Goal: Task Accomplishment & Management: Use online tool/utility

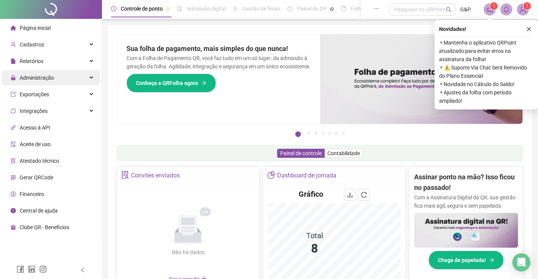
click at [36, 80] on span "Administração" at bounding box center [37, 78] width 34 height 6
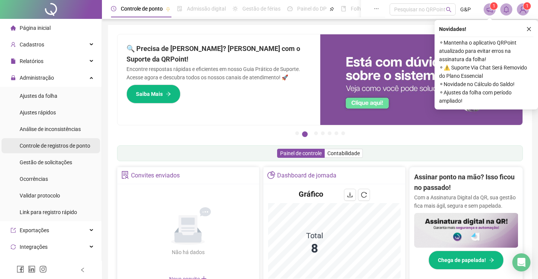
click at [41, 147] on span "Controle de registros de ponto" at bounding box center [55, 146] width 71 height 6
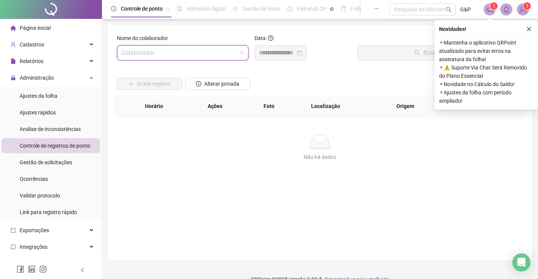
click at [155, 56] on input "search" at bounding box center [179, 53] width 115 height 14
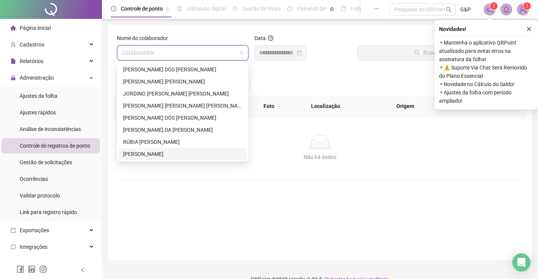
click at [172, 154] on div "[PERSON_NAME]" at bounding box center [182, 154] width 119 height 8
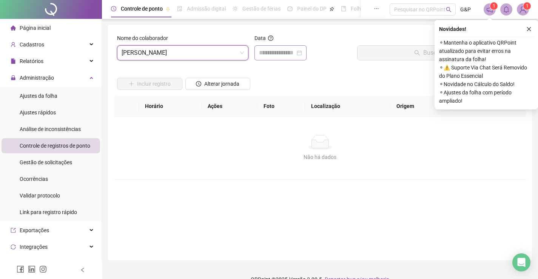
click at [292, 46] on div at bounding box center [280, 52] width 52 height 15
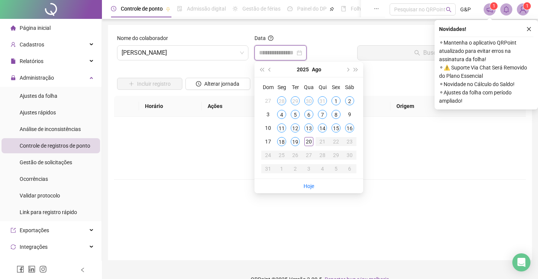
click at [295, 54] on input at bounding box center [277, 52] width 36 height 9
type input "**********"
click at [296, 142] on div "19" at bounding box center [295, 141] width 9 height 9
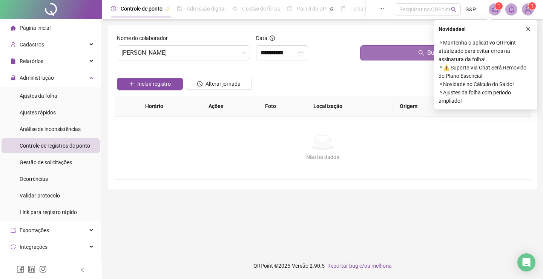
click at [380, 51] on button "Buscar registros" at bounding box center [444, 52] width 168 height 15
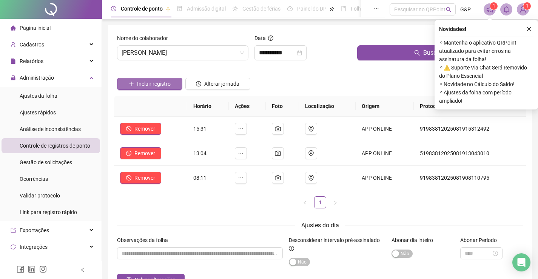
click at [155, 80] on span "Incluir registro" at bounding box center [154, 84] width 34 height 8
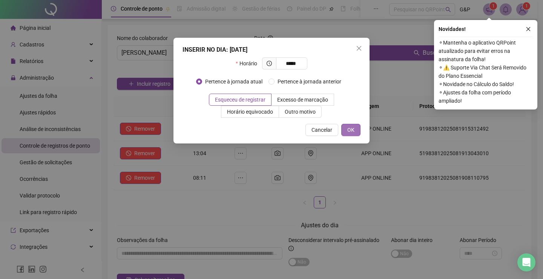
type input "*****"
click at [349, 127] on span "OK" at bounding box center [351, 130] width 7 height 8
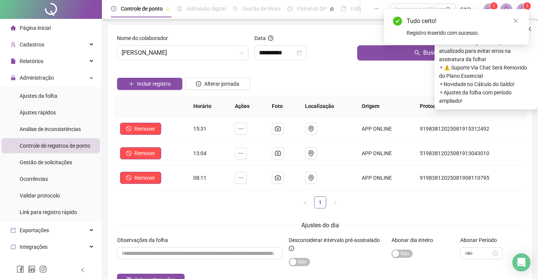
click at [42, 29] on span "Página inicial" at bounding box center [35, 28] width 31 height 6
